Goal: Check status

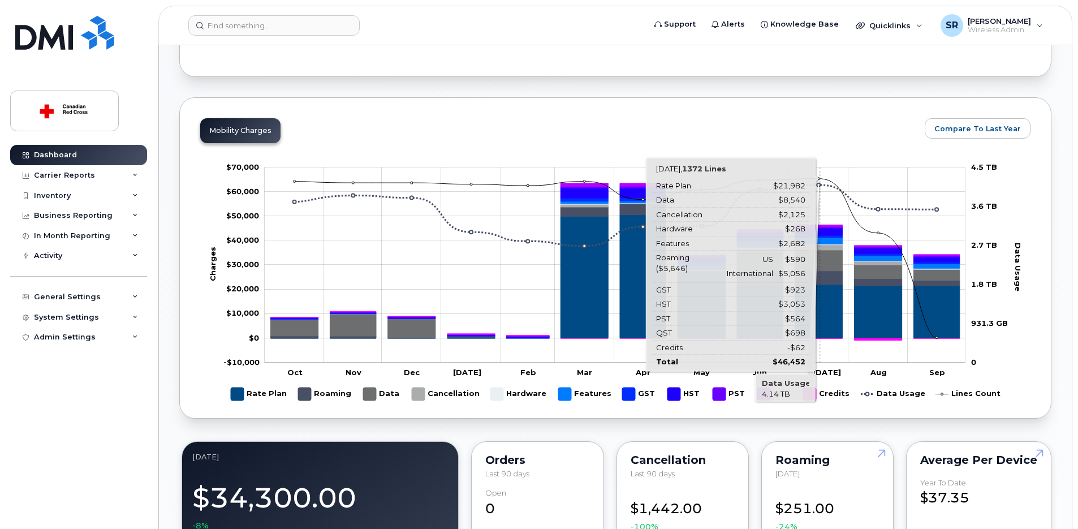
scroll to position [155, 0]
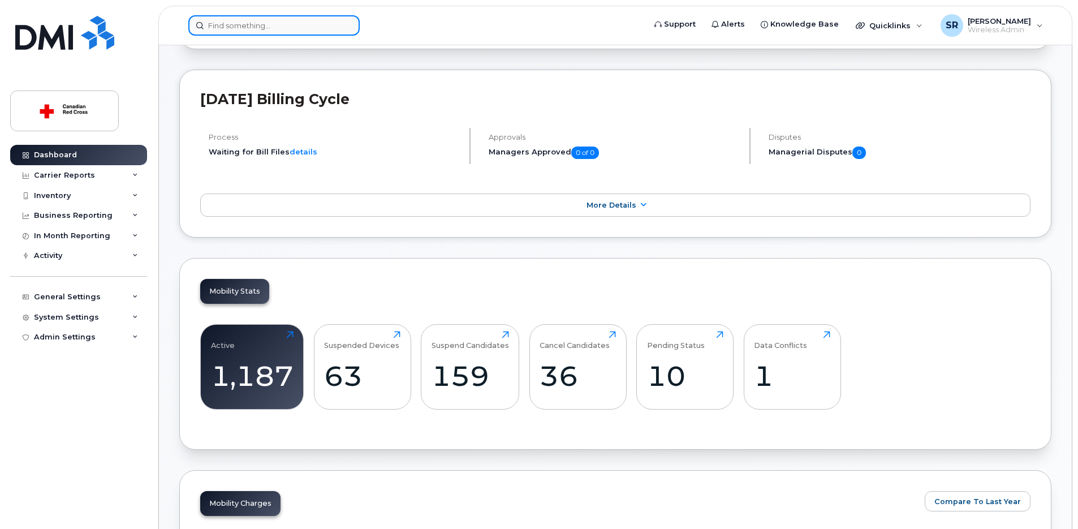
click at [289, 26] on input at bounding box center [273, 25] width 171 height 20
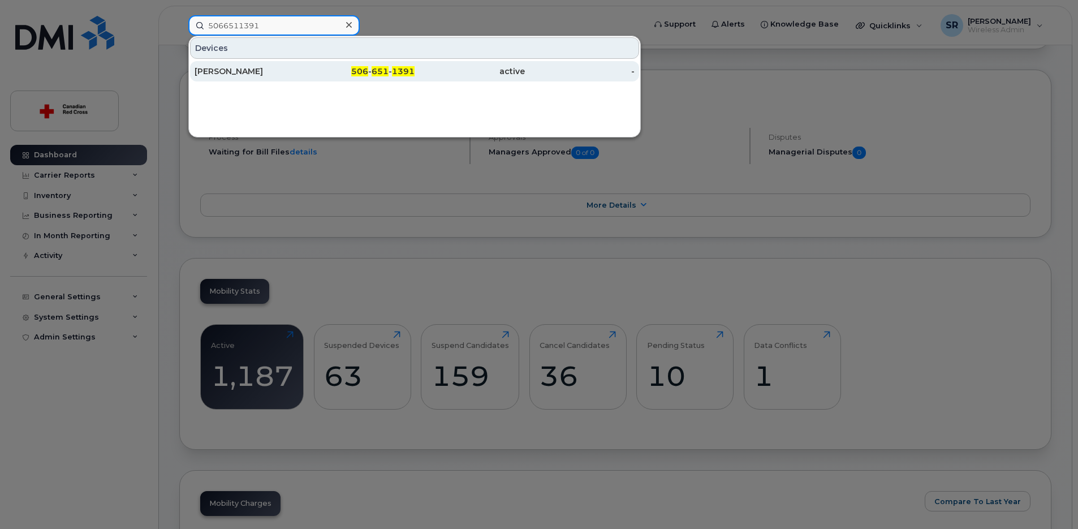
type input "5066511391"
click at [286, 64] on div "[PERSON_NAME]" at bounding box center [250, 71] width 110 height 20
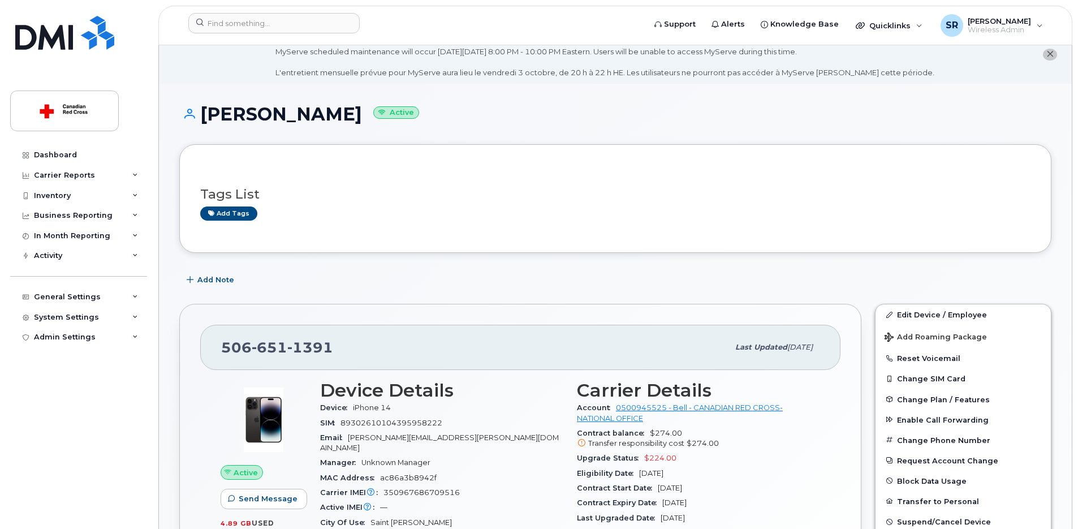
scroll to position [175, 0]
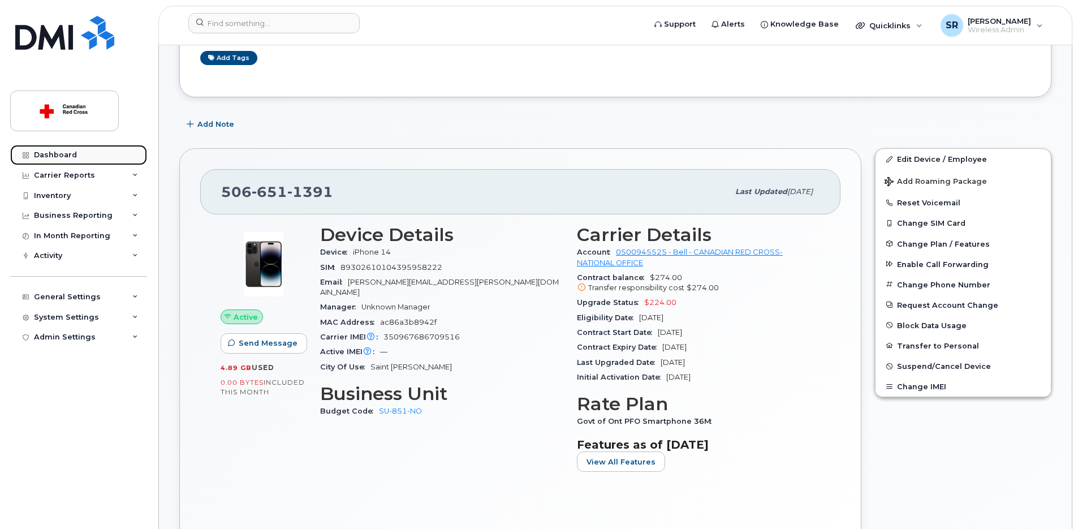
click at [56, 148] on link "Dashboard" at bounding box center [78, 155] width 137 height 20
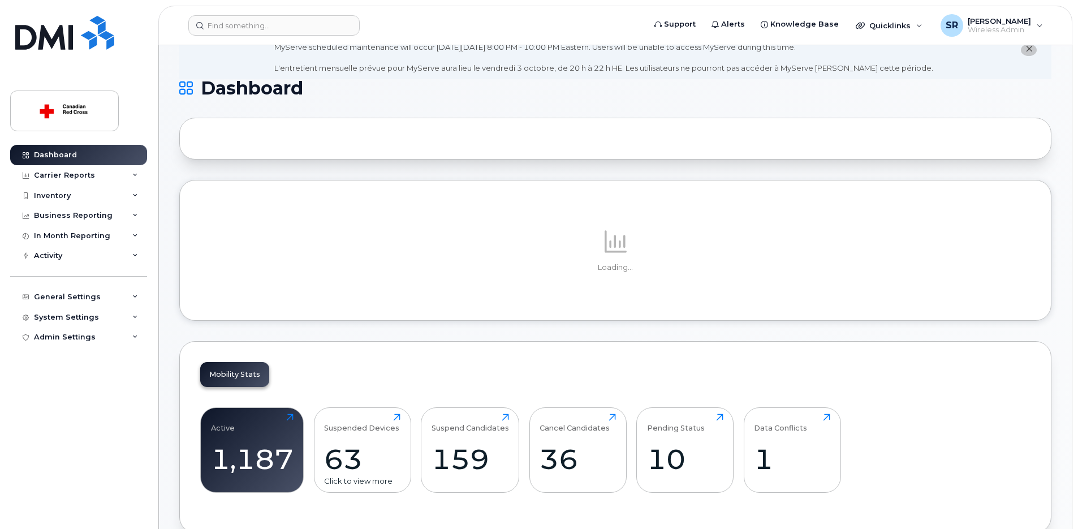
scroll to position [191, 0]
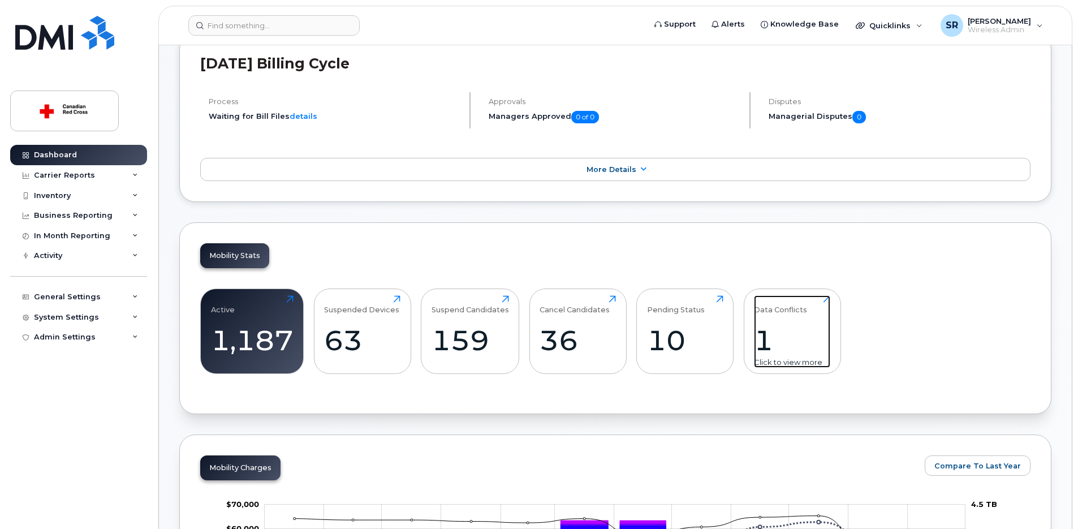
click at [784, 320] on div "Data Conflicts 1 Click to view more" at bounding box center [792, 331] width 76 height 72
